Goal: Find specific page/section: Find specific page/section

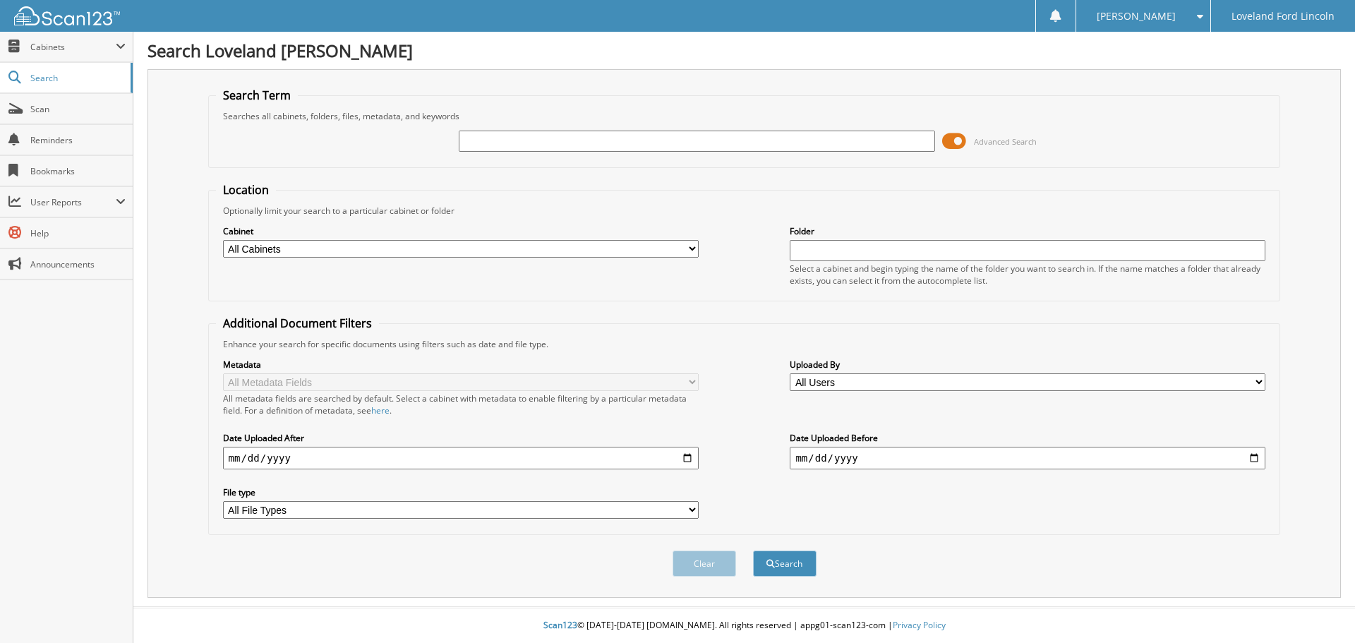
click at [589, 140] on input "text" at bounding box center [697, 141] width 476 height 21
type input "333211a"
click at [753, 550] on button "Search" at bounding box center [785, 563] width 64 height 26
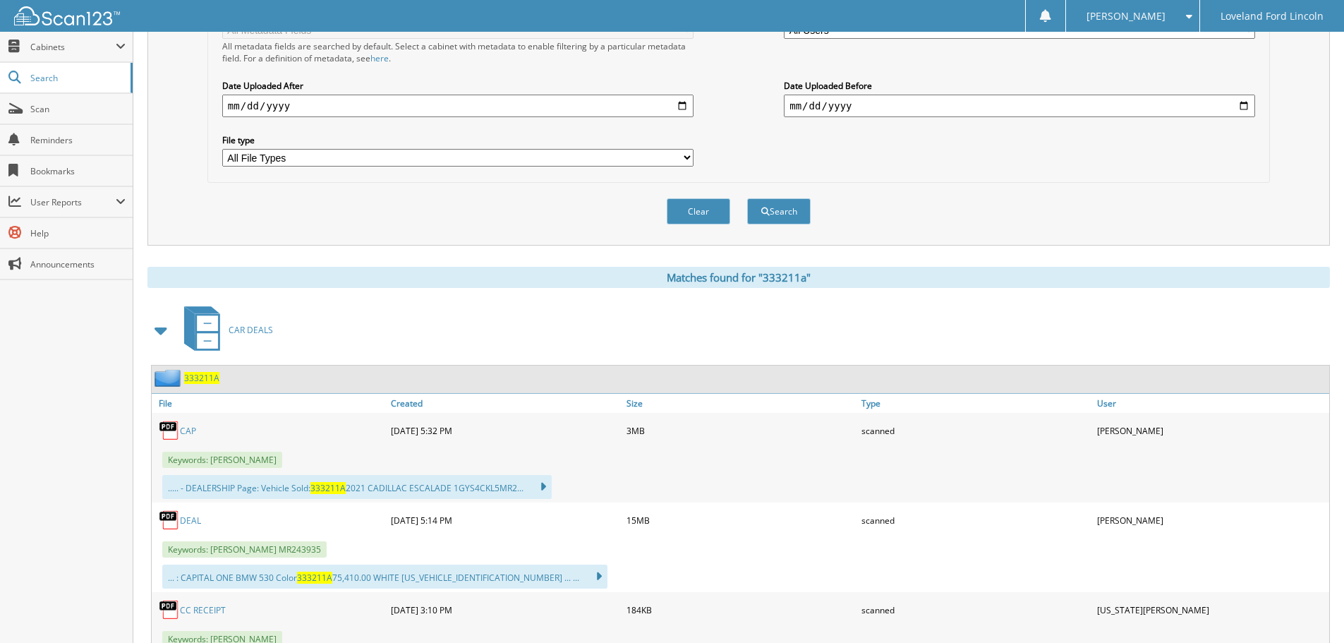
scroll to position [353, 0]
click at [194, 516] on link "DEAL" at bounding box center [190, 520] width 21 height 12
click at [193, 519] on link "DEAL" at bounding box center [190, 520] width 21 height 12
